Goal: Information Seeking & Learning: Understand process/instructions

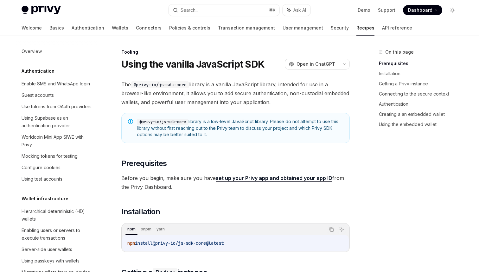
scroll to position [706, 0]
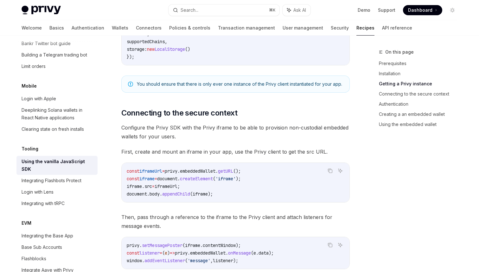
scroll to position [328, 0]
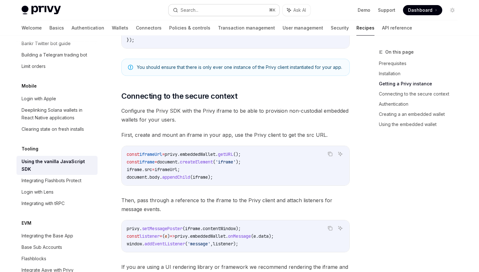
click at [197, 12] on div "Search..." at bounding box center [190, 10] width 18 height 8
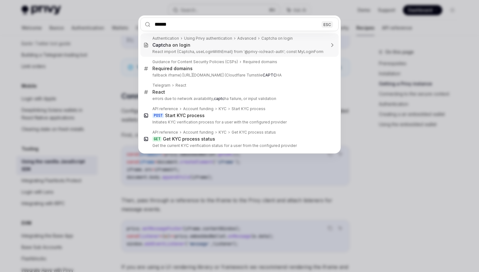
type input "*******"
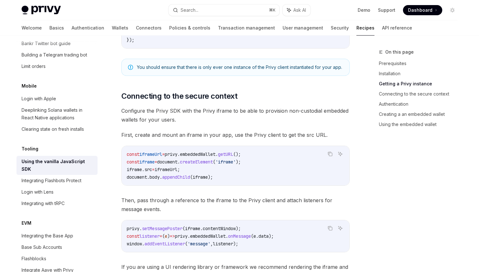
scroll to position [326, 0]
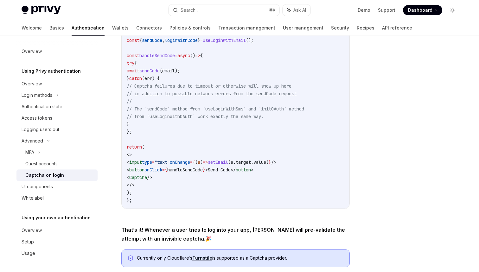
scroll to position [170, 0]
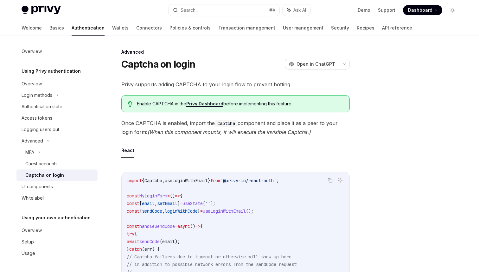
click at [218, 141] on div "Privy supports adding CAPTCHA to your login flow to prevent botting. Enable CAP…" at bounding box center [235, 259] width 229 height 358
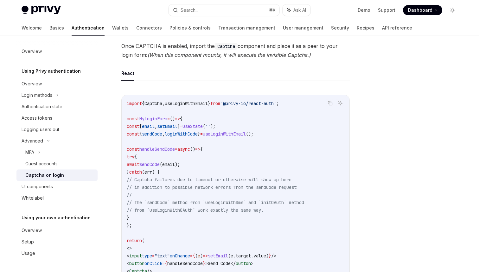
scroll to position [78, 0]
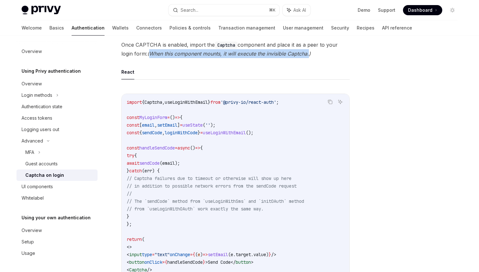
drag, startPoint x: 152, startPoint y: 54, endPoint x: 311, endPoint y: 51, distance: 159.2
click at [311, 51] on em "(When this component mounts, it will execute the invisible Captcha.)" at bounding box center [229, 53] width 164 height 6
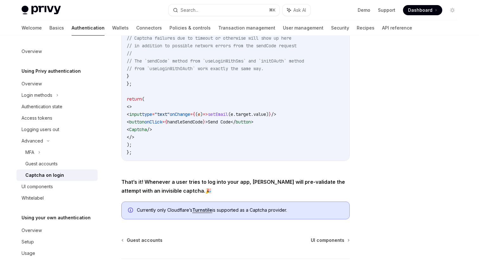
scroll to position [260, 0]
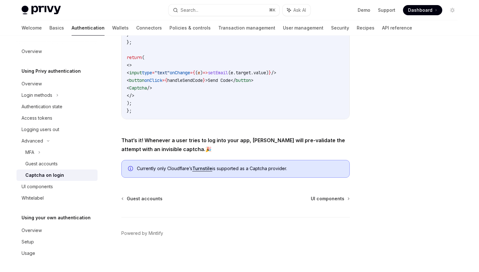
click at [201, 168] on link "Turnstile" at bounding box center [202, 169] width 20 height 6
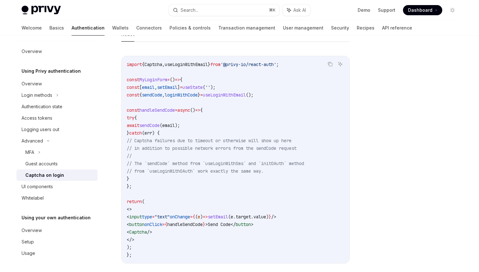
scroll to position [113, 0]
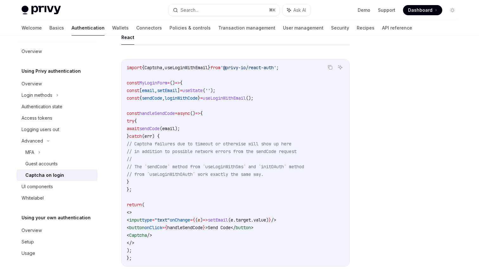
click at [168, 112] on span "handleSendCode" at bounding box center [158, 113] width 36 height 6
drag, startPoint x: 177, startPoint y: 234, endPoint x: 144, endPoint y: 235, distance: 33.3
click at [144, 235] on code "import { Captcha , useLoginWithEmail } from '@privy-io/react-auth' ; const MyLo…" at bounding box center [236, 163] width 218 height 198
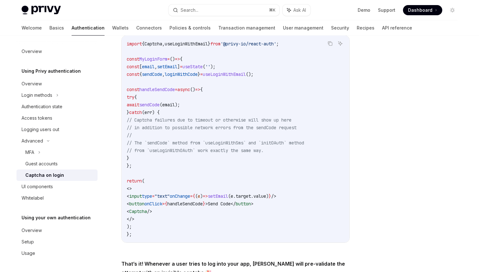
scroll to position [138, 0]
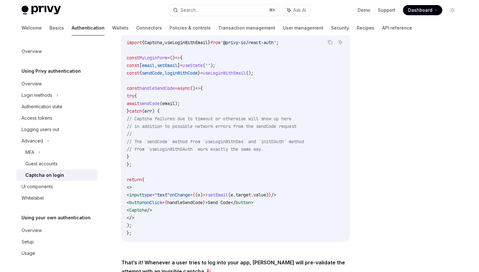
click at [162, 72] on span "sendCode" at bounding box center [152, 73] width 20 height 6
click at [185, 73] on span "loginWithCode" at bounding box center [181, 73] width 33 height 6
click at [170, 195] on span ""text"" at bounding box center [162, 195] width 15 height 6
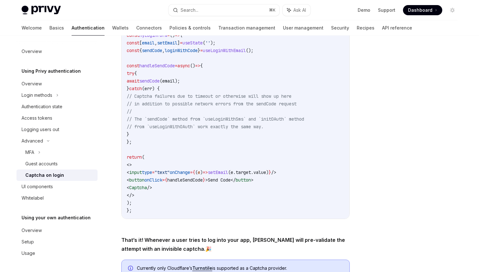
scroll to position [163, 0]
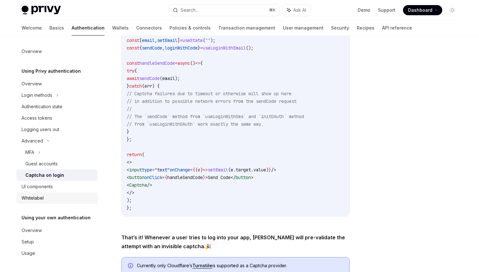
click at [35, 199] on div "Whitelabel" at bounding box center [33, 198] width 22 height 8
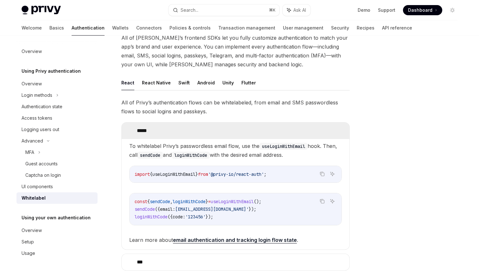
scroll to position [51, 0]
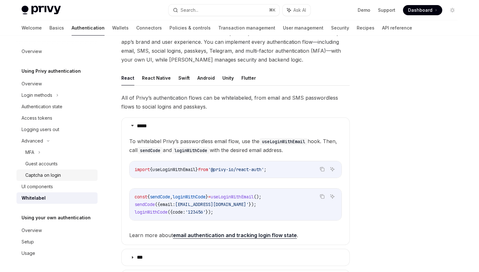
click at [54, 177] on div "Captcha on login" at bounding box center [43, 175] width 36 height 8
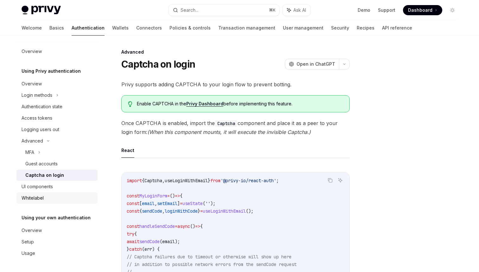
click at [42, 196] on div "Whitelabel" at bounding box center [33, 198] width 22 height 8
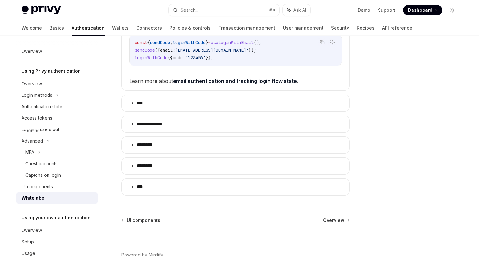
scroll to position [206, 0]
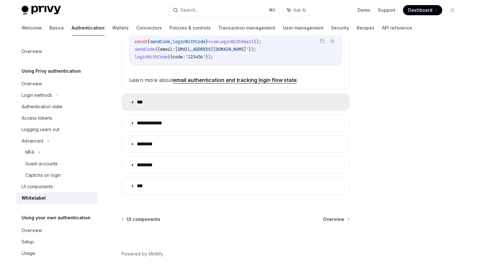
click at [216, 98] on summary "***" at bounding box center [236, 102] width 228 height 16
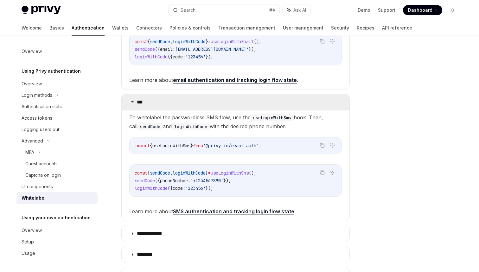
click at [216, 98] on summary "***" at bounding box center [236, 102] width 228 height 16
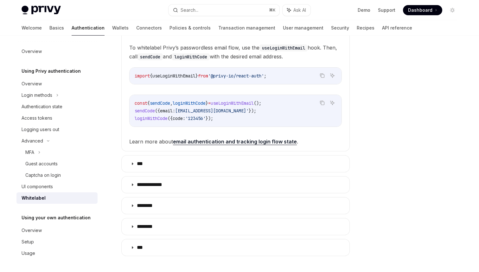
scroll to position [142, 0]
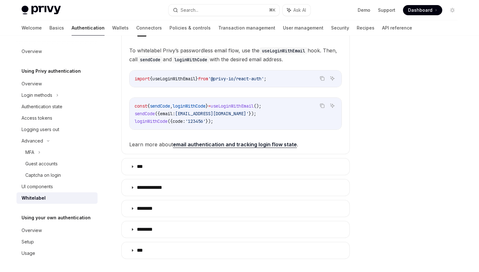
click at [142, 117] on code "const { sendCode , loginWithCode } = useLoginWithEmail (); sendCode ({ email: […" at bounding box center [236, 113] width 202 height 23
click at [152, 122] on span "loginWithCode" at bounding box center [151, 121] width 33 height 6
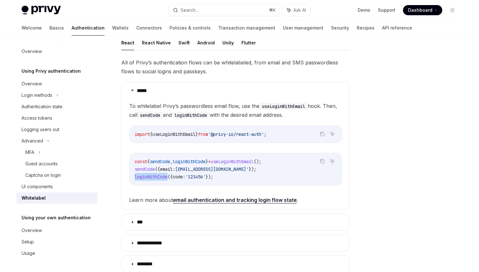
scroll to position [80, 0]
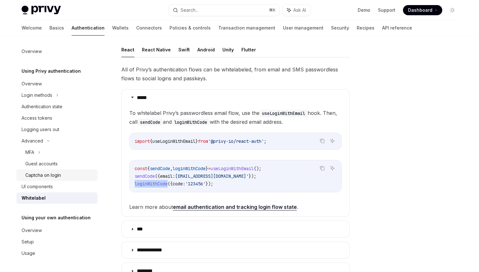
click at [44, 174] on div "Captcha on login" at bounding box center [43, 175] width 36 height 8
type textarea "*"
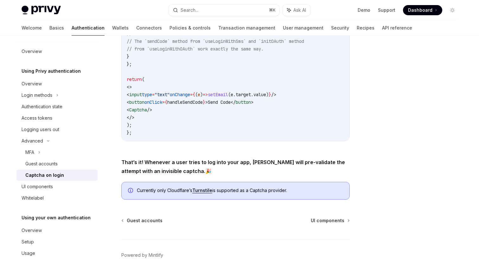
scroll to position [236, 0]
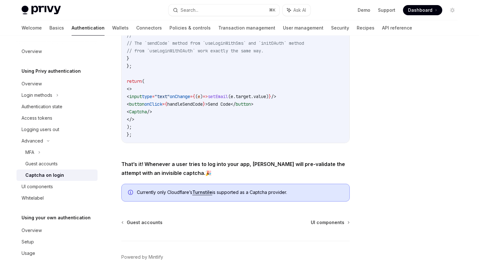
click at [124, 101] on div "import { Captcha , useLoginWithEmail } from '@privy-io/react-auth' ; const MyLo…" at bounding box center [236, 39] width 228 height 207
drag, startPoint x: 199, startPoint y: 173, endPoint x: 119, endPoint y: 165, distance: 80.6
click at [119, 165] on div "Advanced Captcha on login OpenAI Open in ChatGPT OpenAI Open in ChatGPT Privy s…" at bounding box center [176, 54] width 350 height 484
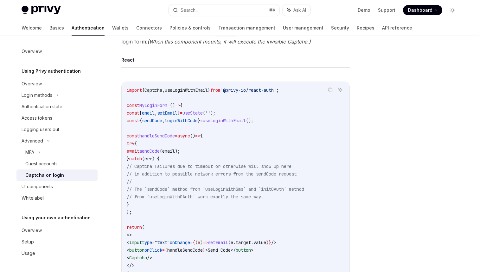
scroll to position [53, 0]
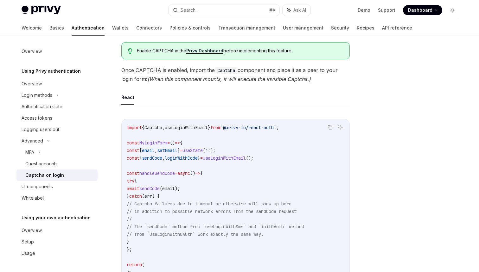
click at [142, 164] on code "import { Captcha , useLoginWithEmail } from '@privy-io/react-auth' ; const MyLo…" at bounding box center [236, 223] width 218 height 198
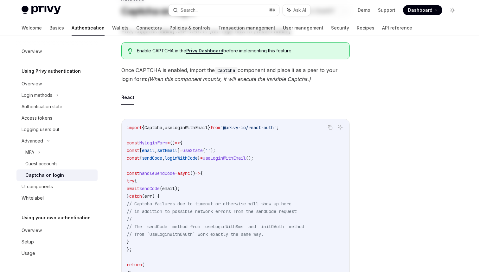
scroll to position [0, 0]
